Goal: Task Accomplishment & Management: Use online tool/utility

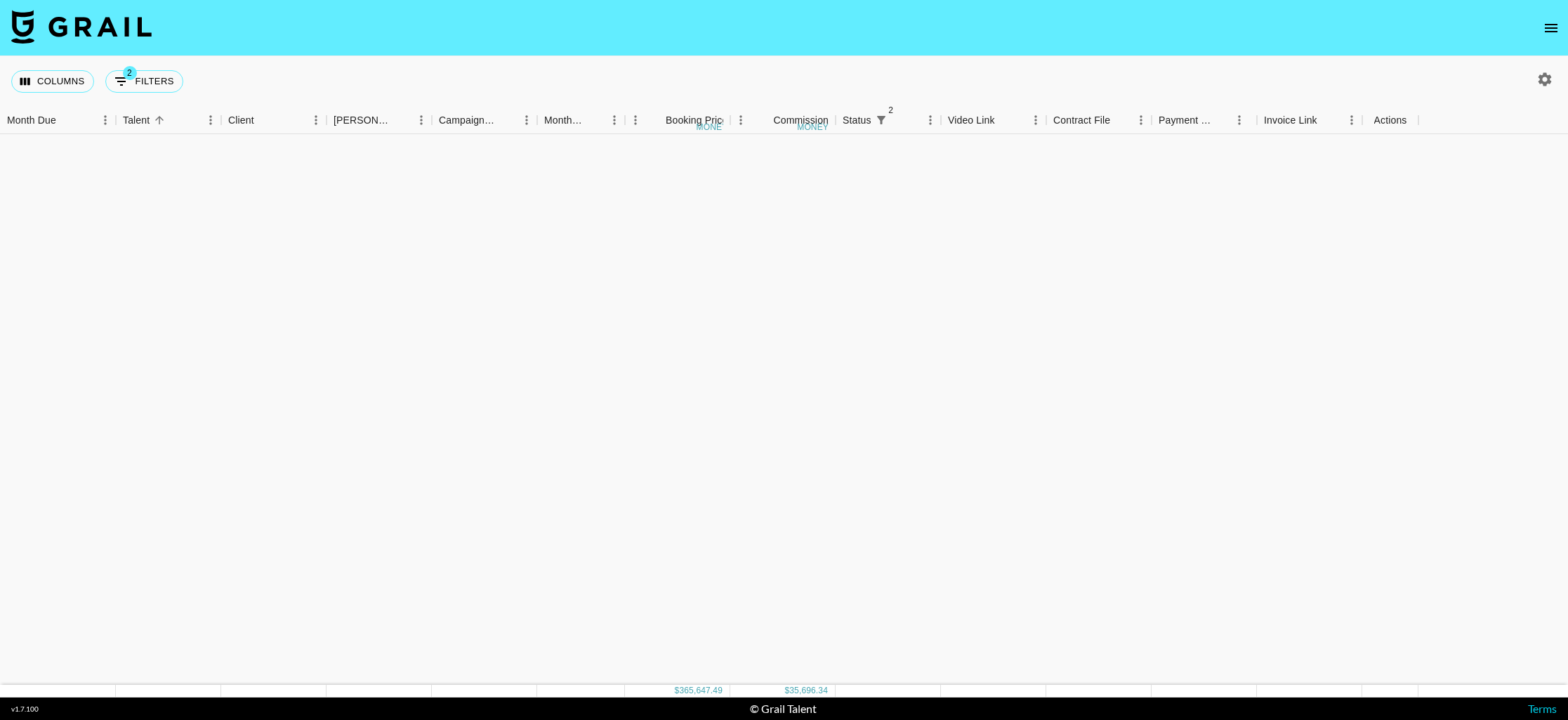
scroll to position [3262, 0]
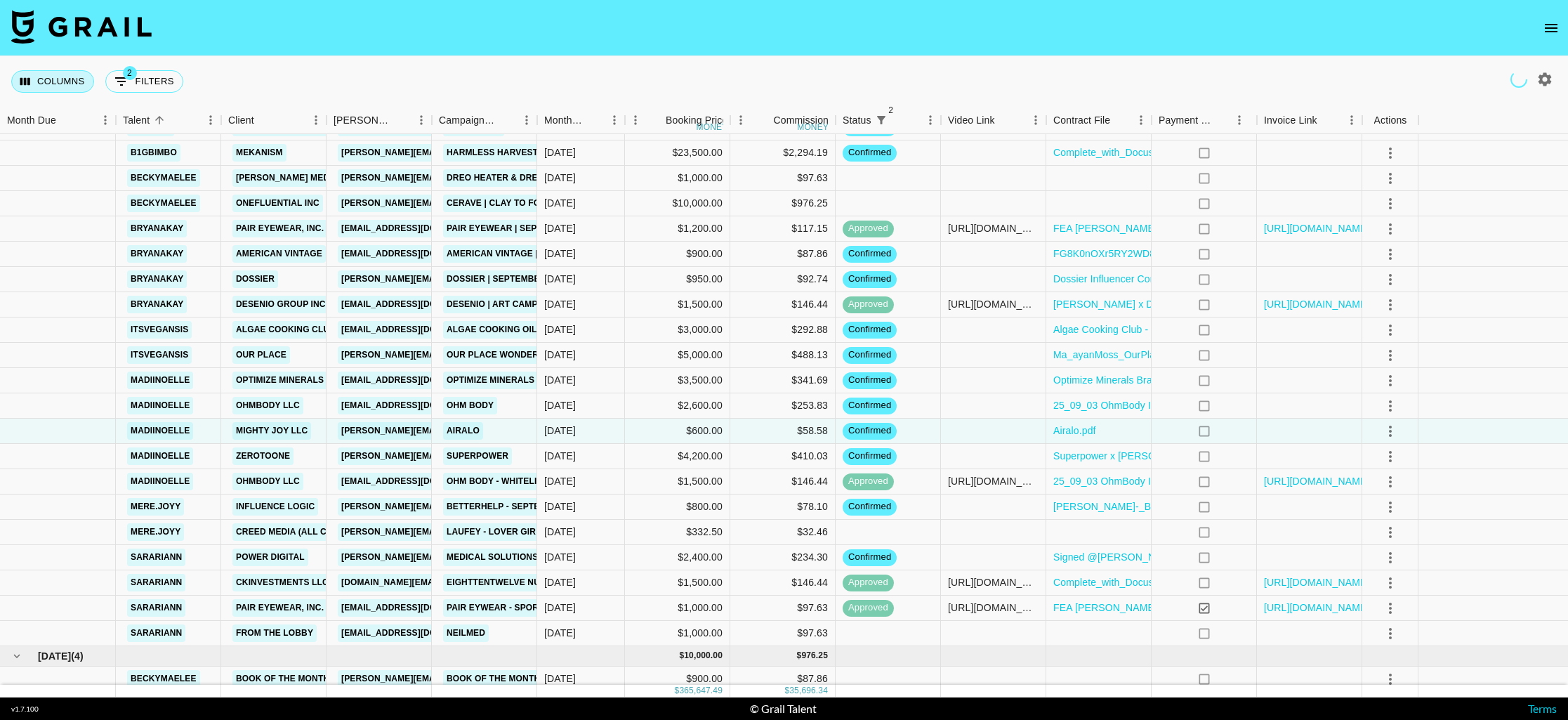
click at [38, 82] on button "Columns" at bounding box center [53, 81] width 83 height 22
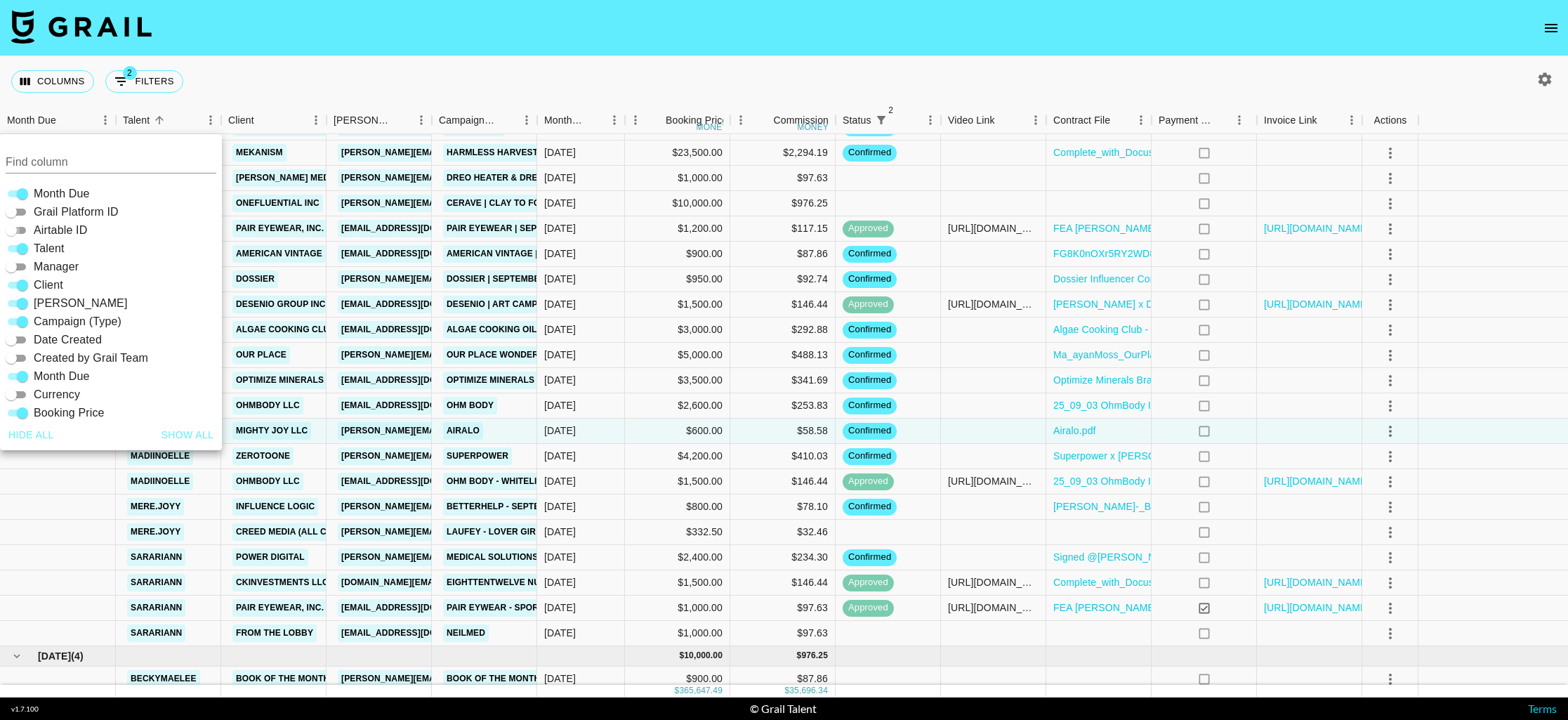
drag, startPoint x: 16, startPoint y: 230, endPoint x: 48, endPoint y: 218, distance: 34.2
click at [16, 230] on input "Airtable ID" at bounding box center [11, 230] width 50 height 17
checkbox input "true"
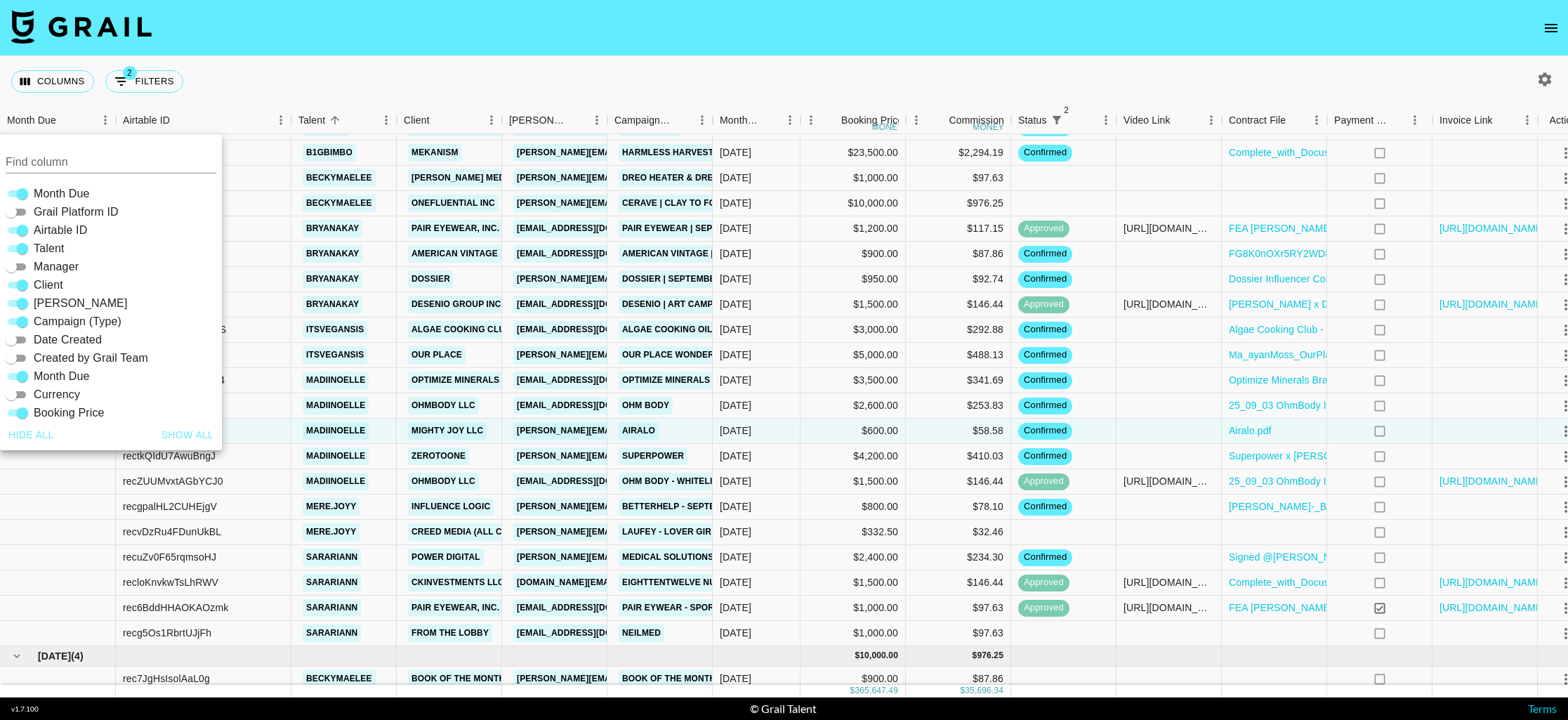
click at [382, 68] on div "Columns 2 Filters + Booking" at bounding box center [784, 81] width 1568 height 50
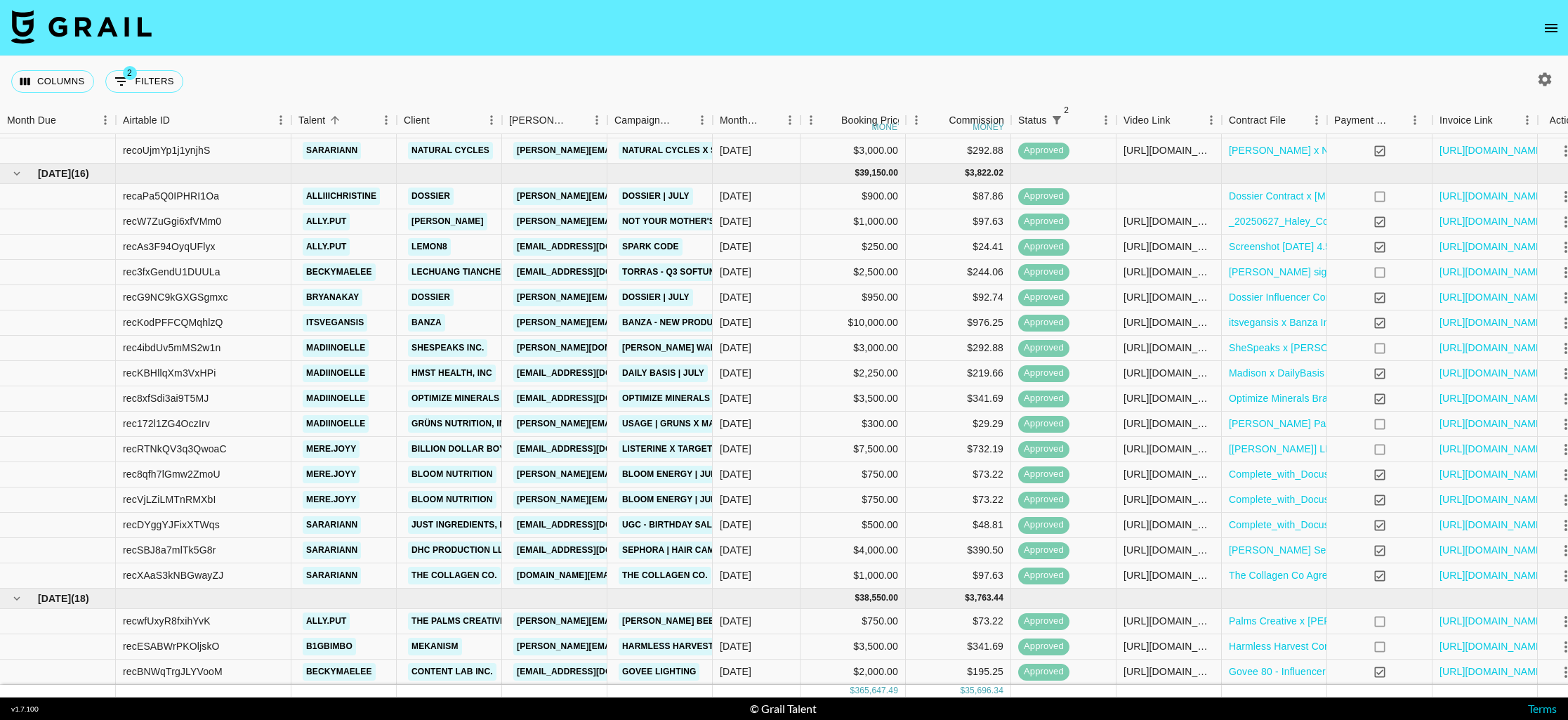
scroll to position [2243, 0]
click at [197, 450] on div "recRTNkQV3q3QwoaC" at bounding box center [175, 448] width 104 height 14
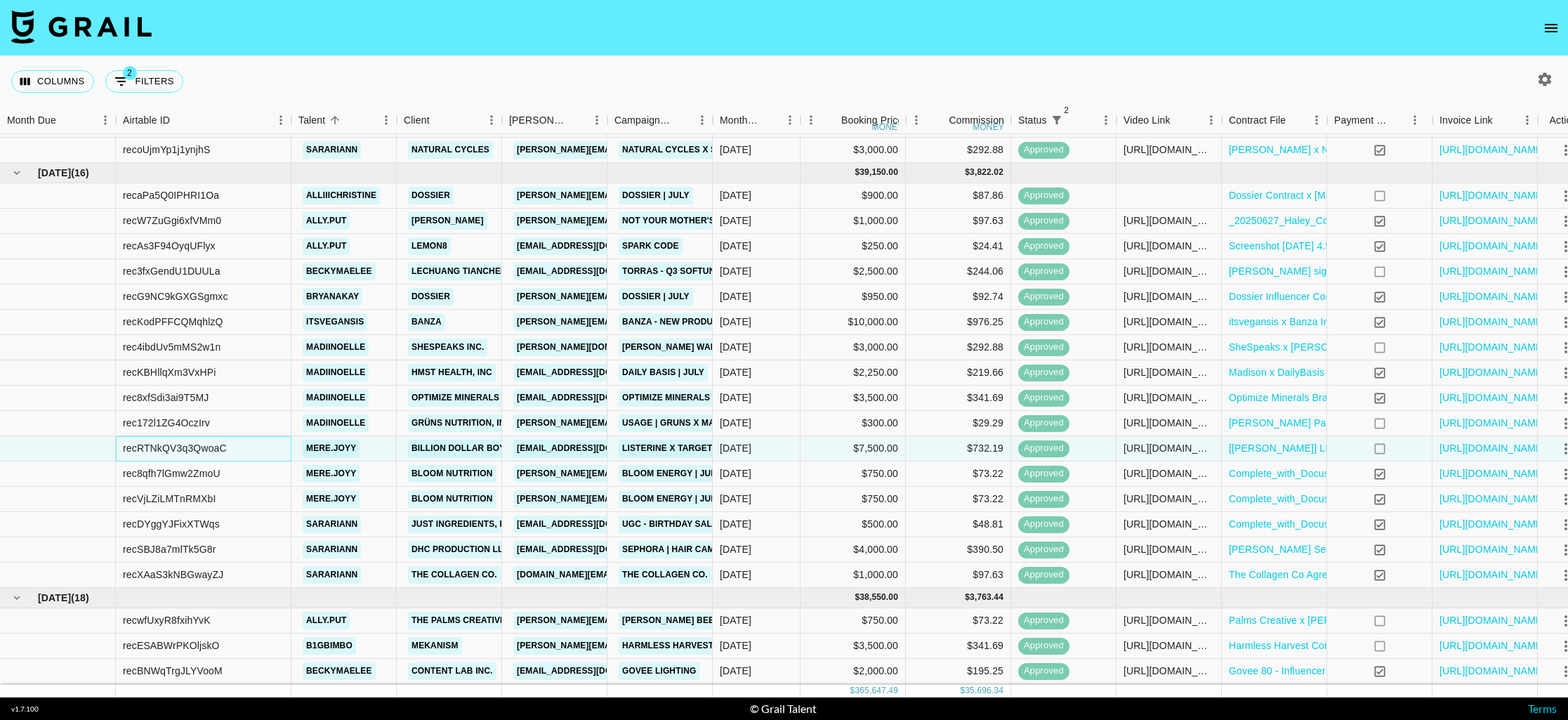
click at [197, 450] on div "recRTNkQV3q3QwoaC" at bounding box center [175, 448] width 104 height 14
copy div "recRTNkQV3q3QwoaC"
click at [73, 73] on button "Columns" at bounding box center [53, 81] width 83 height 22
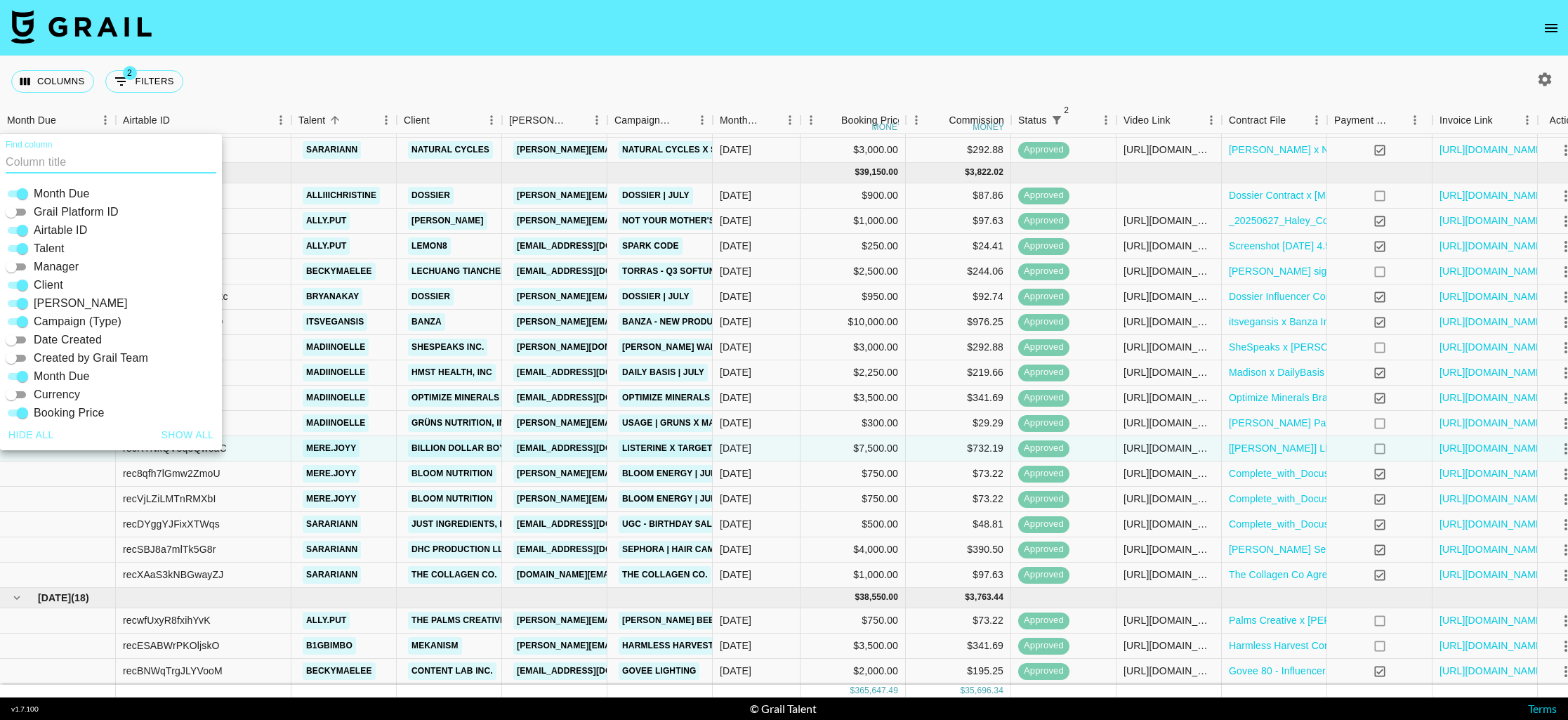
click at [19, 227] on input "Airtable ID" at bounding box center [22, 230] width 50 height 17
checkbox input "false"
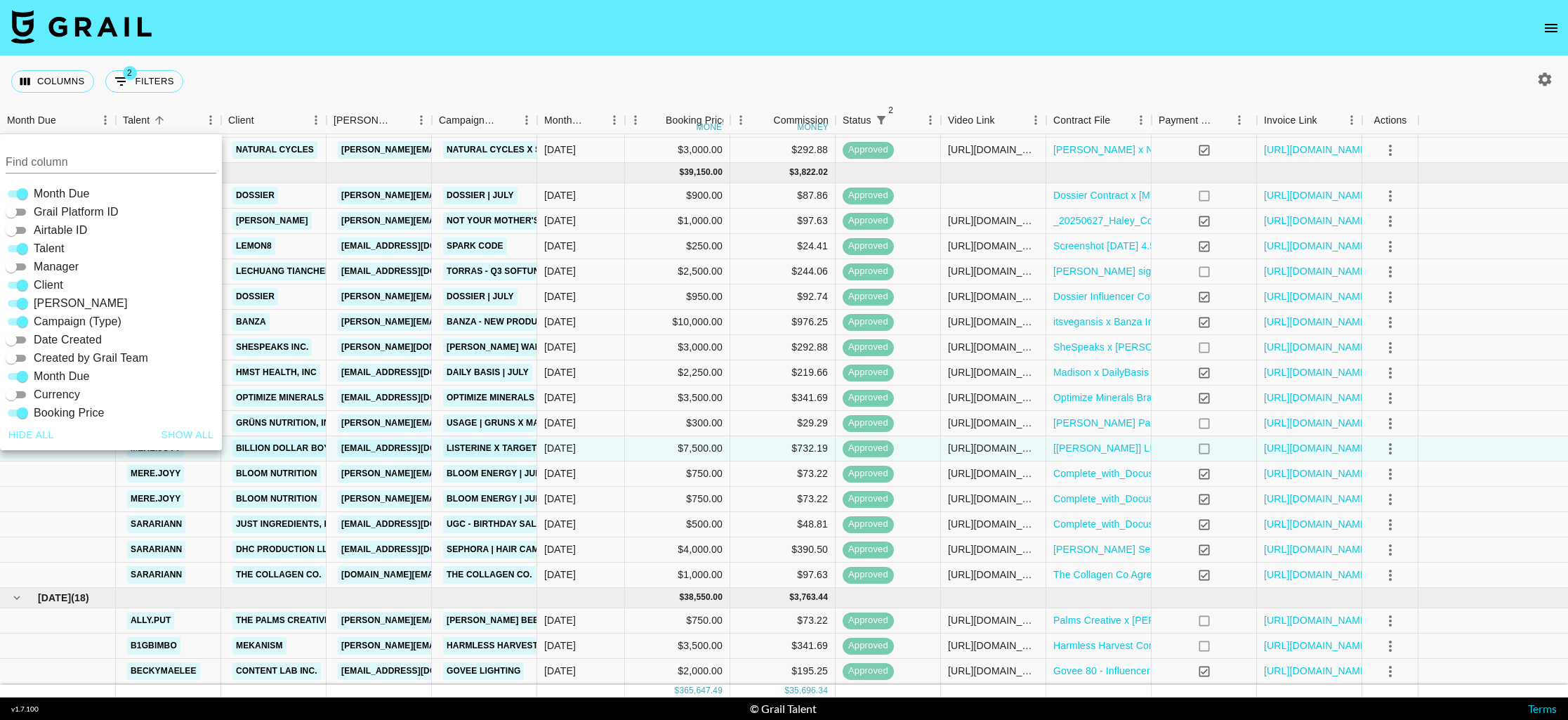
drag, startPoint x: 478, startPoint y: 86, endPoint x: 656, endPoint y: 385, distance: 348.0
click at [477, 87] on div "Columns 2 Filters + Booking" at bounding box center [784, 81] width 1568 height 50
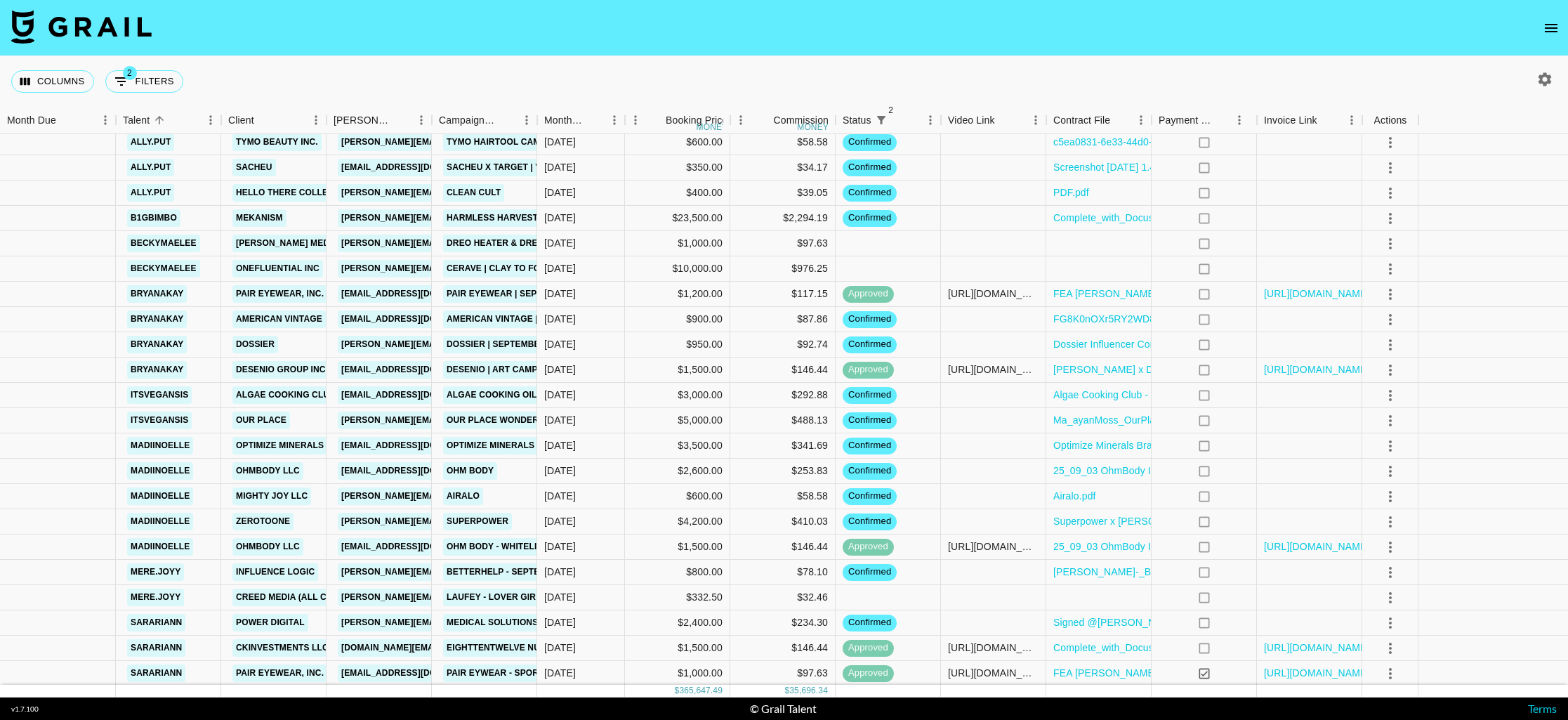
scroll to position [3112, 0]
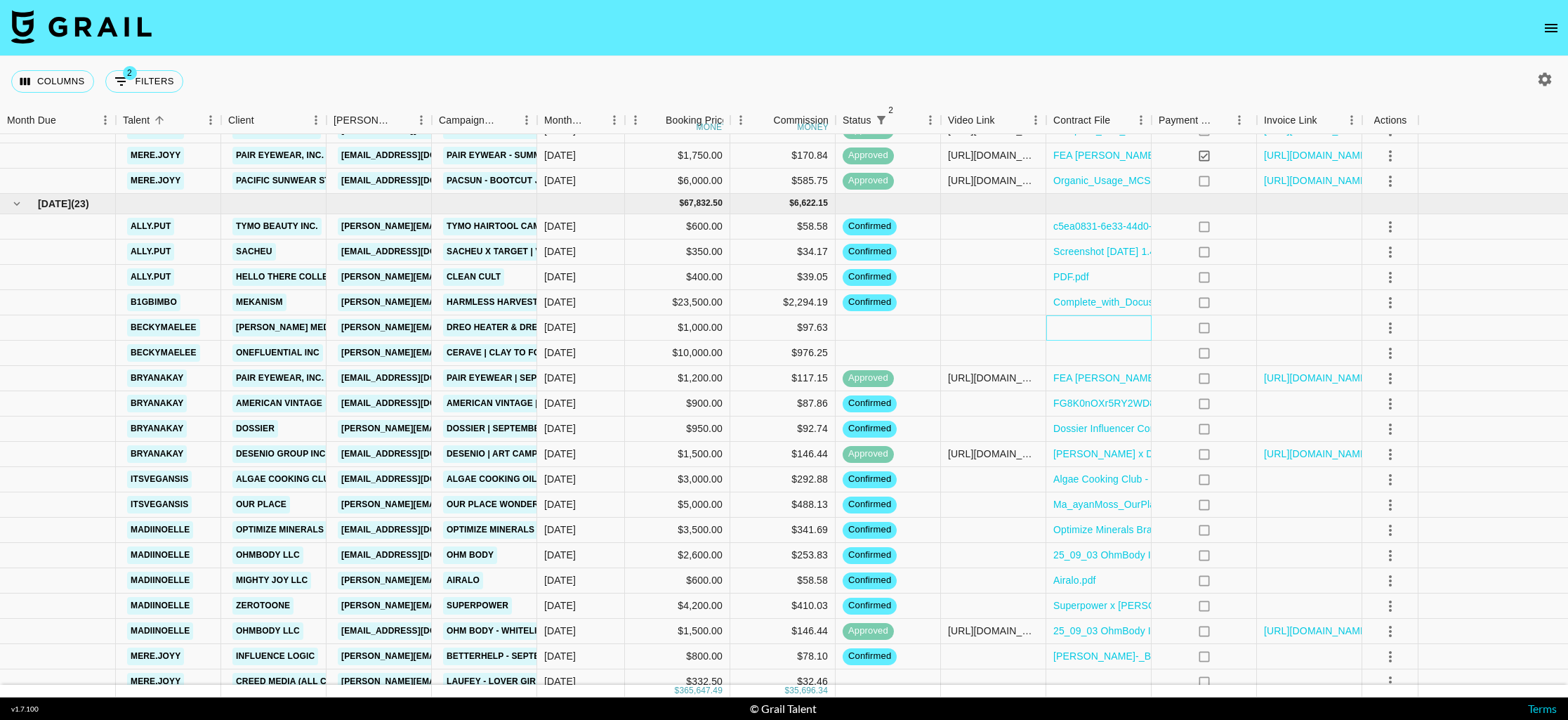
click at [1086, 336] on div at bounding box center [1099, 327] width 105 height 26
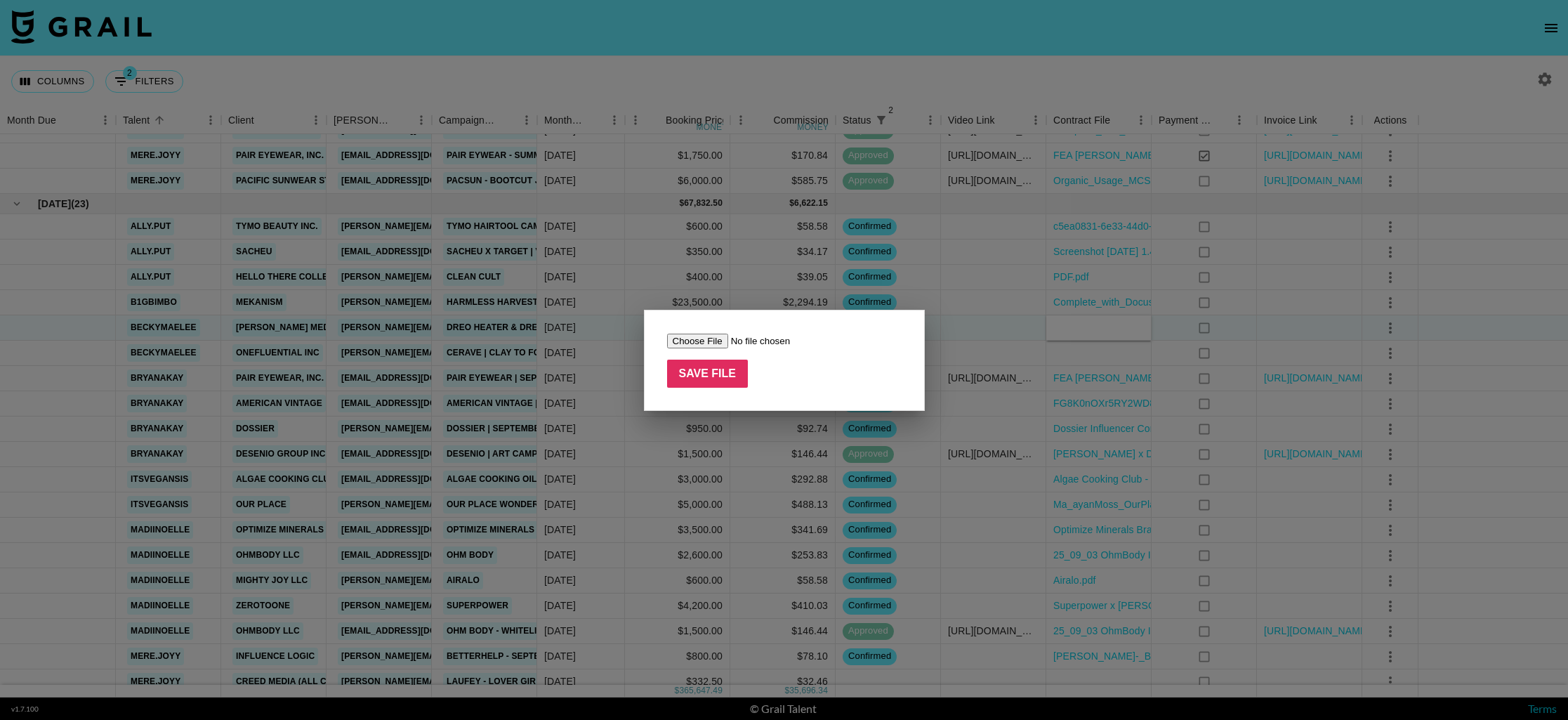
type input "C:\fakepath\Dreo - beckymaelee (1).pdf"
click at [711, 381] on input "Save File" at bounding box center [708, 374] width 82 height 28
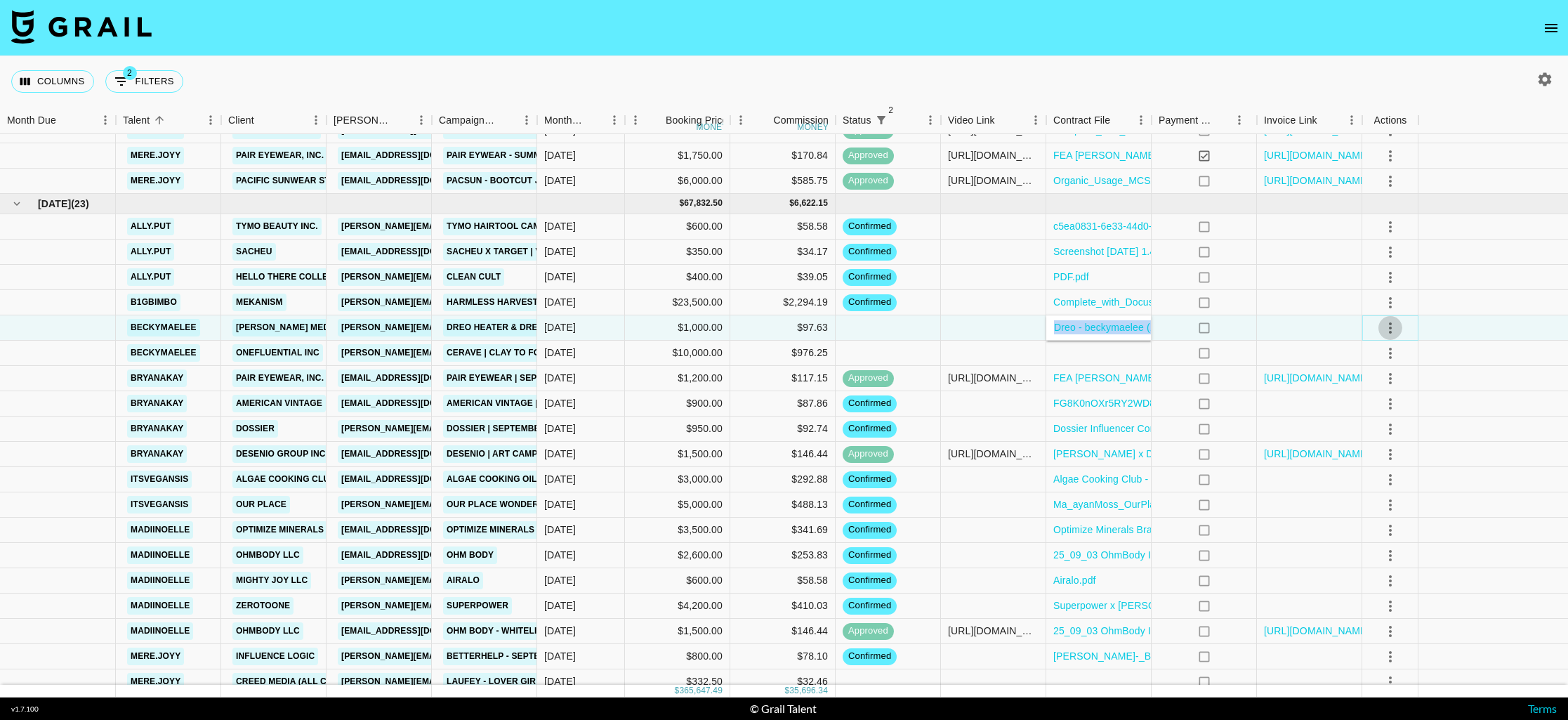
click at [1394, 333] on icon "select merge strategy" at bounding box center [1390, 328] width 17 height 17
click at [1387, 362] on li "Confirm" at bounding box center [1390, 358] width 91 height 26
drag, startPoint x: 1426, startPoint y: 12, endPoint x: 1413, endPoint y: 2, distance: 16.4
click at [1424, 11] on nav at bounding box center [784, 28] width 1568 height 56
